Goal: Navigation & Orientation: Find specific page/section

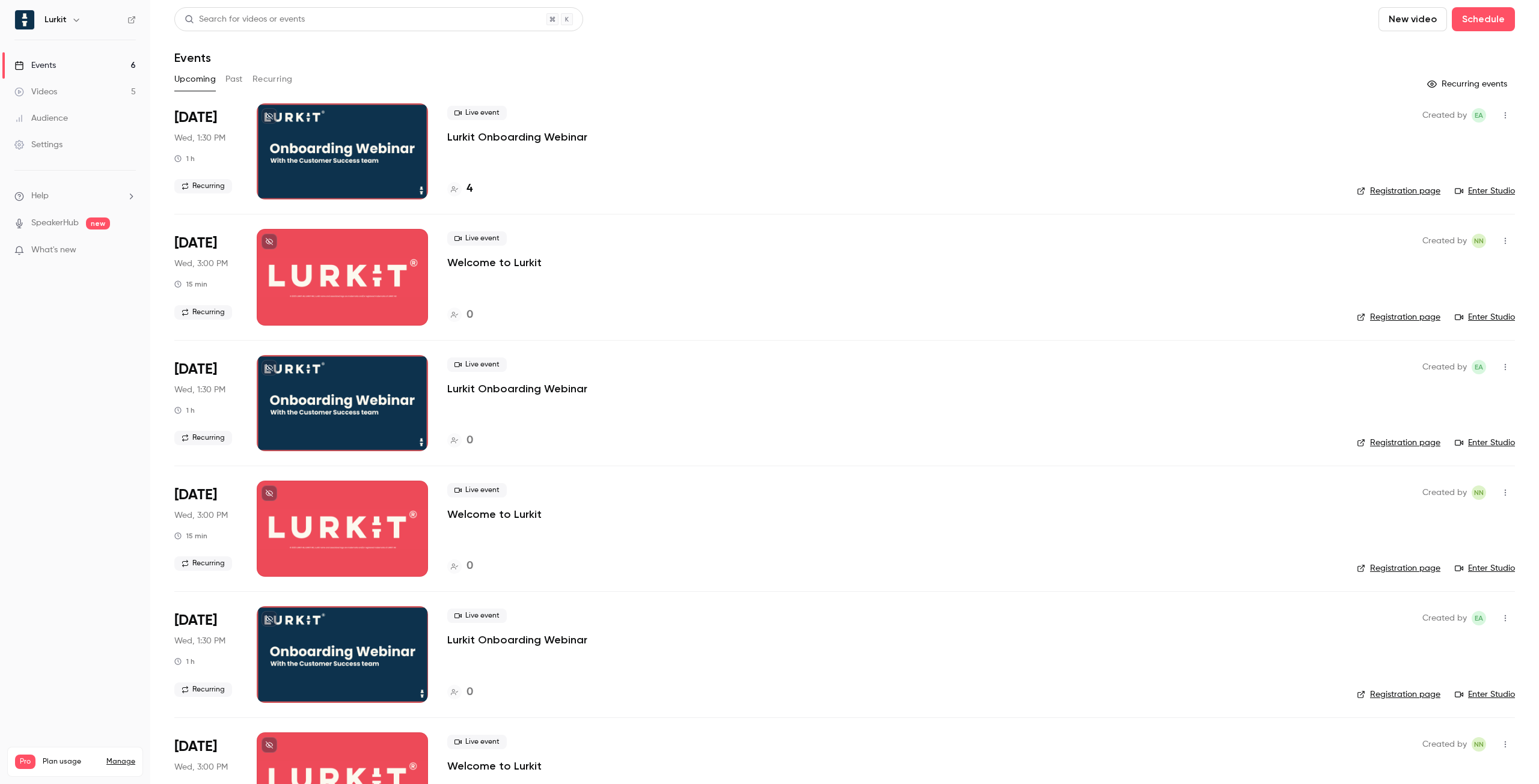
click at [1482, 198] on div "Created by EA Registration page Enter Studio" at bounding box center [1435, 151] width 158 height 96
click at [1482, 192] on link "Enter Studio" at bounding box center [1485, 191] width 60 height 12
